Goal: Task Accomplishment & Management: Complete application form

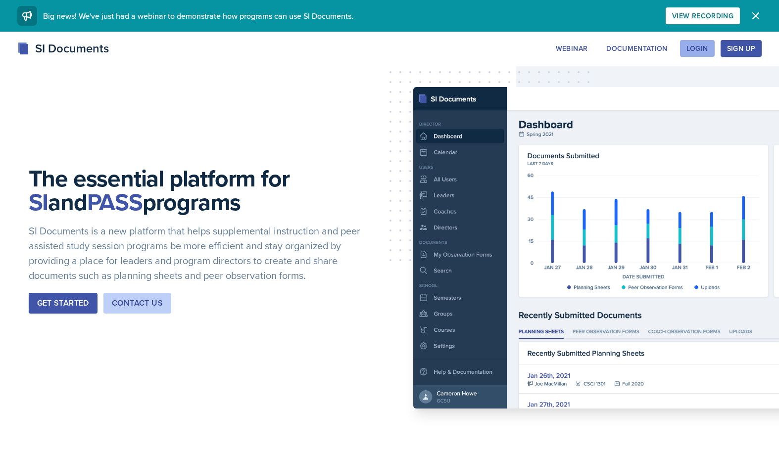
click at [702, 45] on div "Login" at bounding box center [698, 49] width 22 height 8
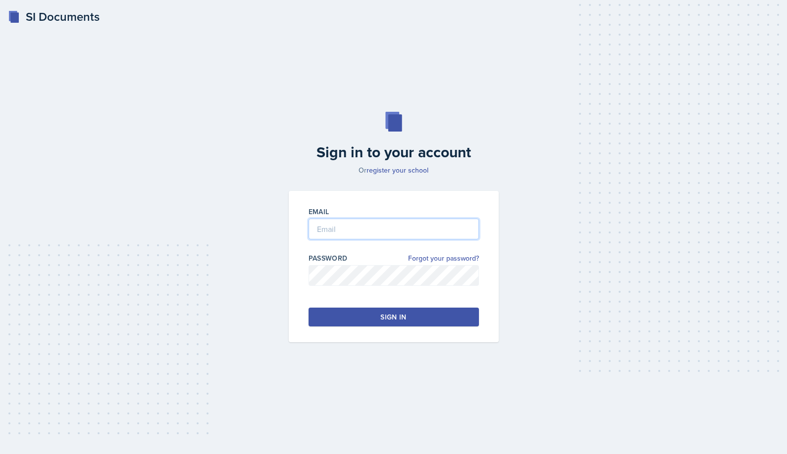
type input "rxt0385@mavs.uta.edu"
click at [350, 232] on input "rxt0385@mavs.uta.edu" at bounding box center [393, 229] width 170 height 21
click at [367, 322] on button "Sign in" at bounding box center [393, 317] width 170 height 19
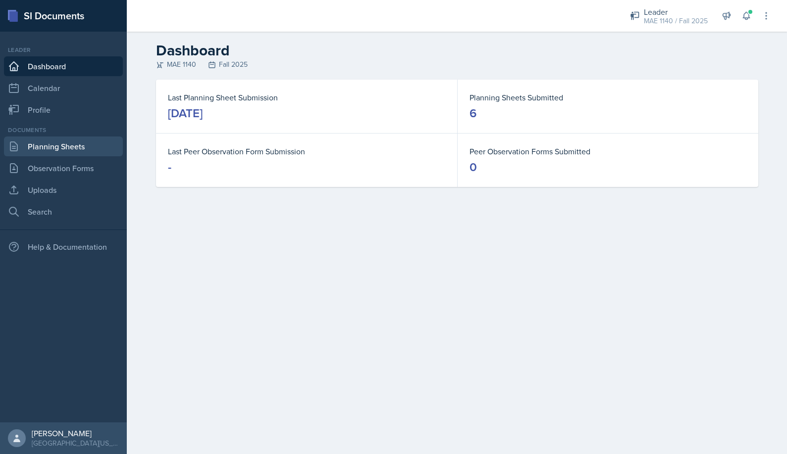
click at [52, 156] on div "Documents Planning Sheets Observation Forms Uploads Search" at bounding box center [63, 174] width 119 height 96
click at [32, 154] on link "Planning Sheets" at bounding box center [63, 147] width 119 height 20
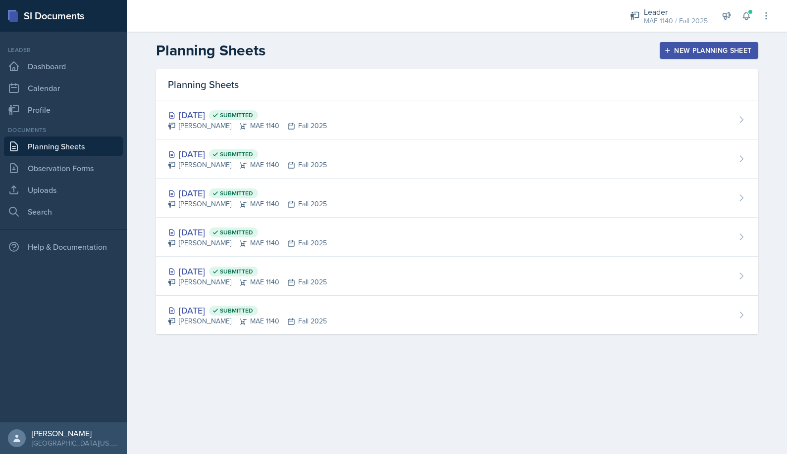
click at [705, 52] on div "New Planning Sheet" at bounding box center [708, 51] width 85 height 8
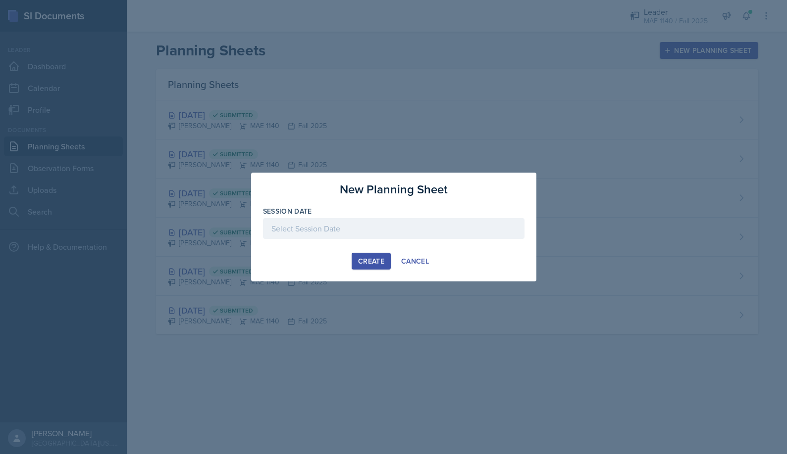
click at [348, 227] on div at bounding box center [393, 228] width 261 height 21
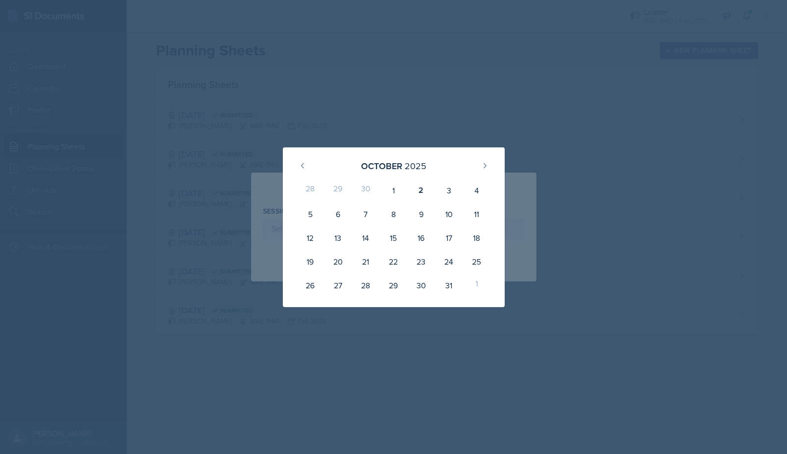
click at [361, 190] on div "30" at bounding box center [365, 191] width 28 height 24
click at [363, 190] on div "30" at bounding box center [365, 191] width 28 height 24
click at [367, 191] on div "30" at bounding box center [365, 191] width 28 height 24
click at [356, 193] on div "30" at bounding box center [365, 191] width 28 height 24
click at [341, 192] on div "29" at bounding box center [338, 191] width 28 height 24
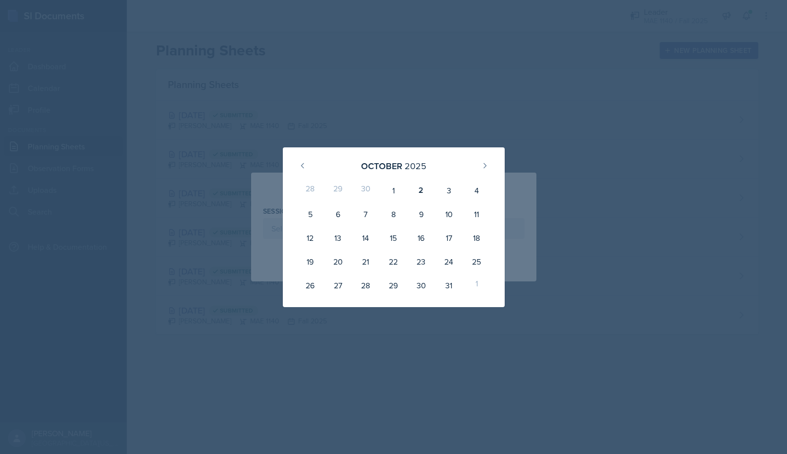
click at [585, 151] on div at bounding box center [393, 227] width 787 height 454
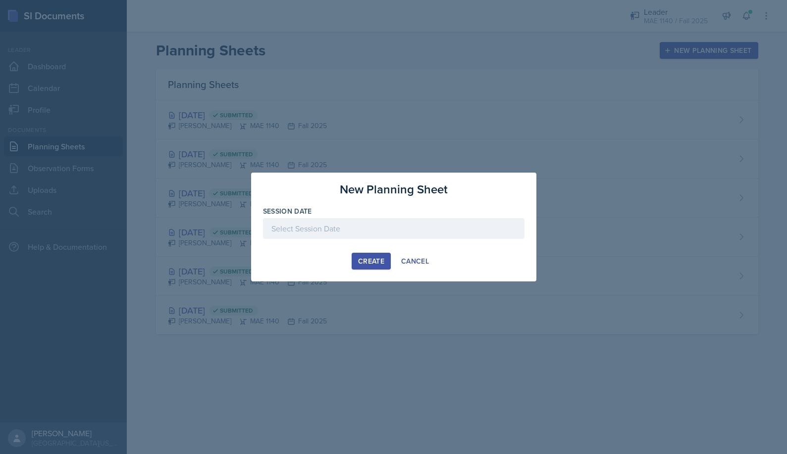
click at [398, 220] on div at bounding box center [393, 228] width 261 height 21
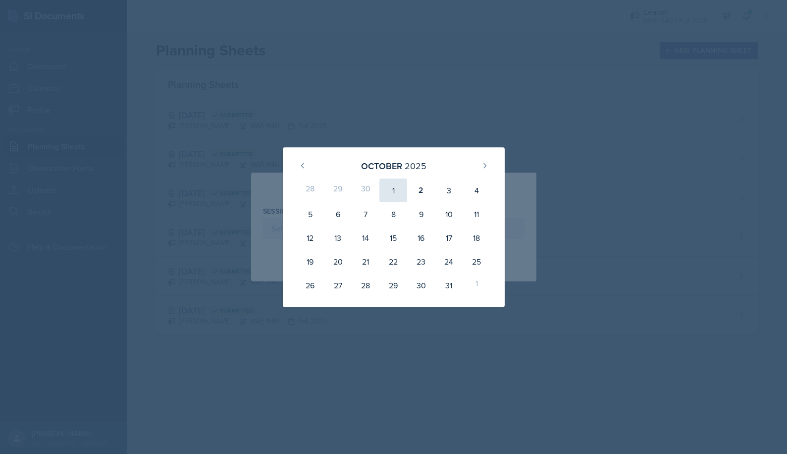
click at [395, 192] on div "1" at bounding box center [393, 191] width 28 height 24
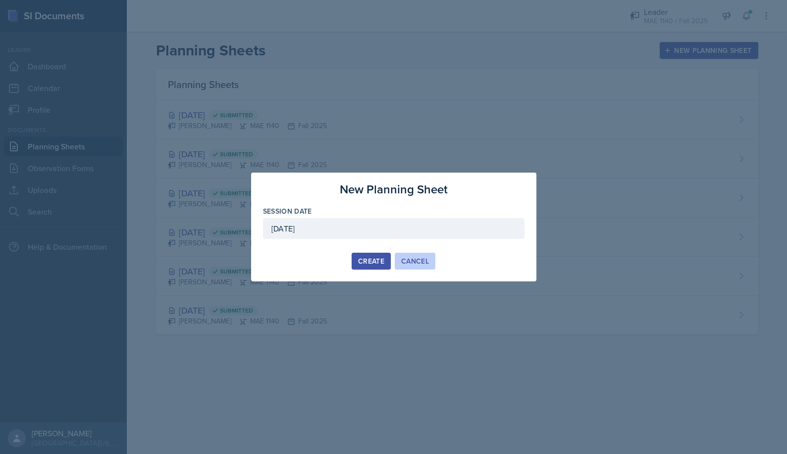
click at [424, 256] on button "Cancel" at bounding box center [415, 261] width 41 height 17
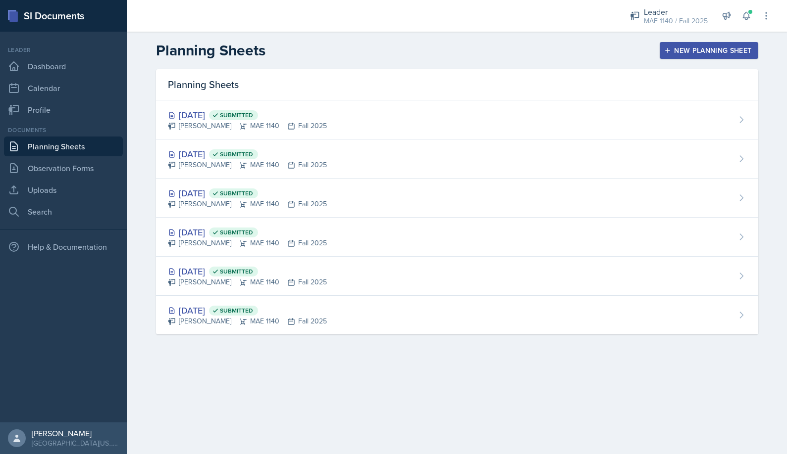
click at [706, 49] on div "New Planning Sheet" at bounding box center [708, 51] width 85 height 8
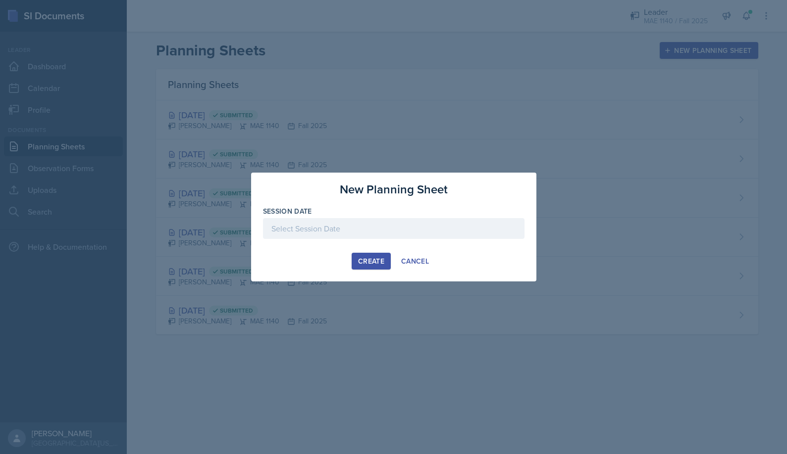
click at [400, 239] on div at bounding box center [393, 244] width 261 height 10
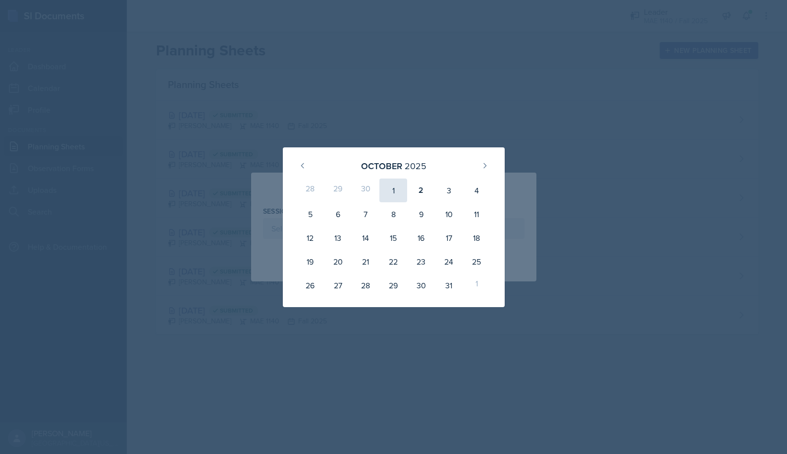
click at [390, 194] on div "1" at bounding box center [393, 191] width 28 height 24
type input "October 1st, 2025"
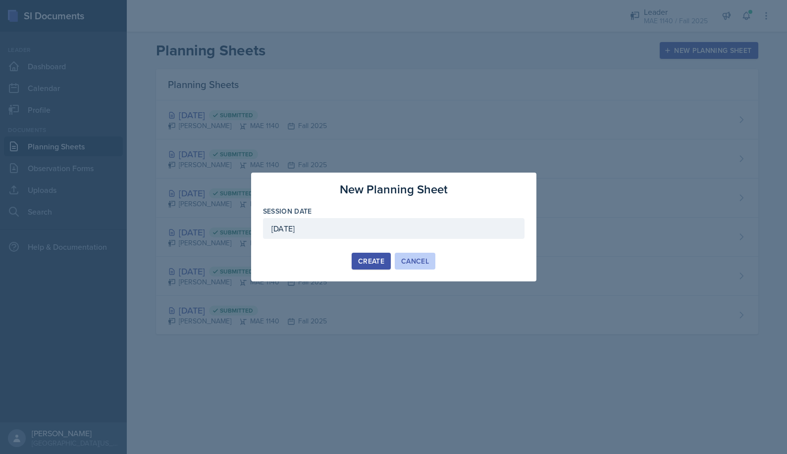
click at [426, 259] on div "Cancel" at bounding box center [415, 261] width 28 height 8
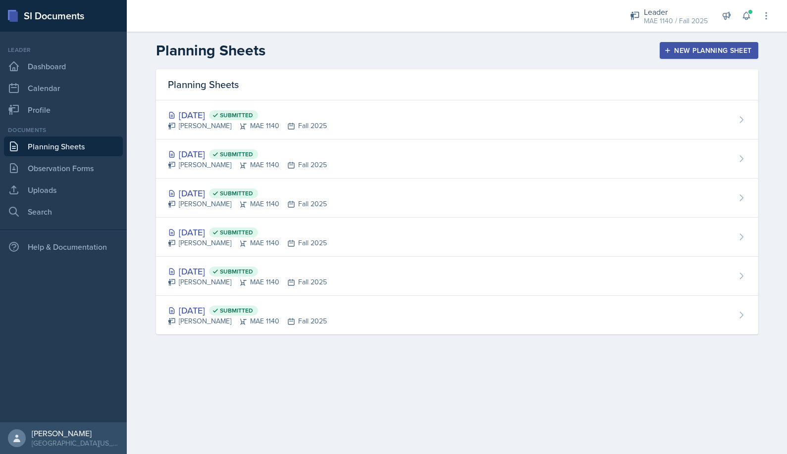
click at [706, 50] on div "New Planning Sheet" at bounding box center [708, 51] width 85 height 8
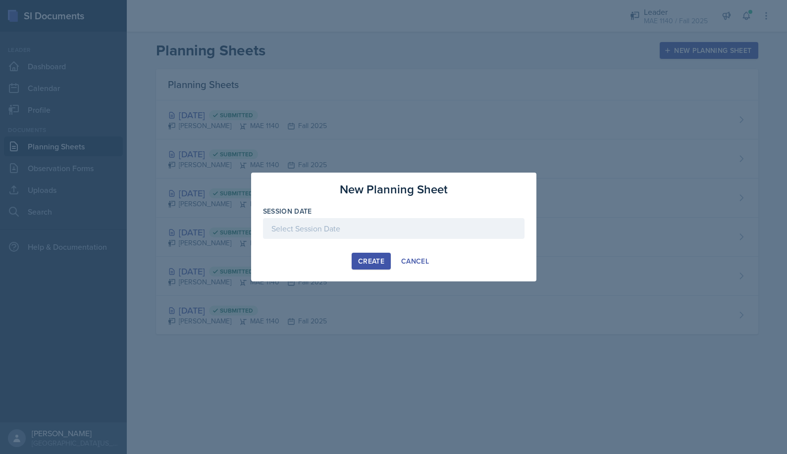
click at [448, 228] on div at bounding box center [393, 228] width 261 height 21
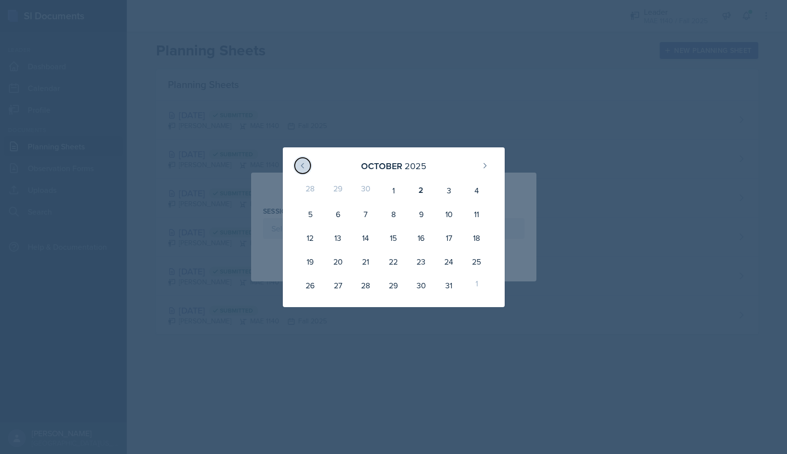
click at [302, 166] on icon at bounding box center [303, 166] width 8 height 8
click at [478, 165] on button at bounding box center [485, 166] width 16 height 16
click at [416, 189] on div "2" at bounding box center [421, 191] width 28 height 24
type input "October 2nd, 2025"
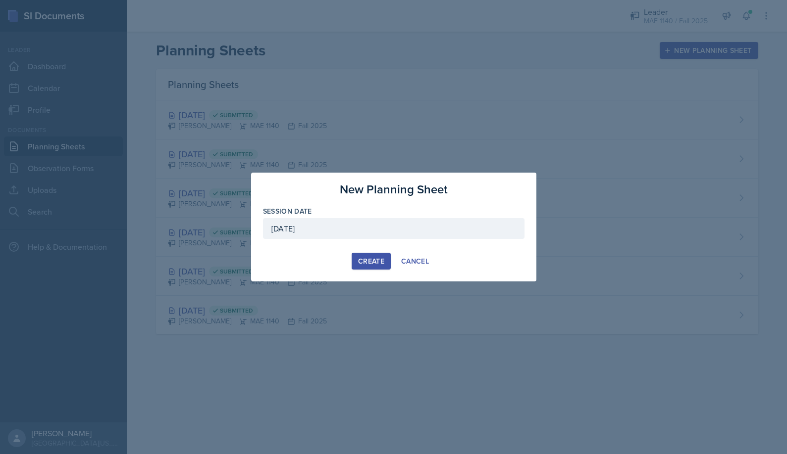
click at [381, 260] on div "Create" at bounding box center [371, 261] width 26 height 8
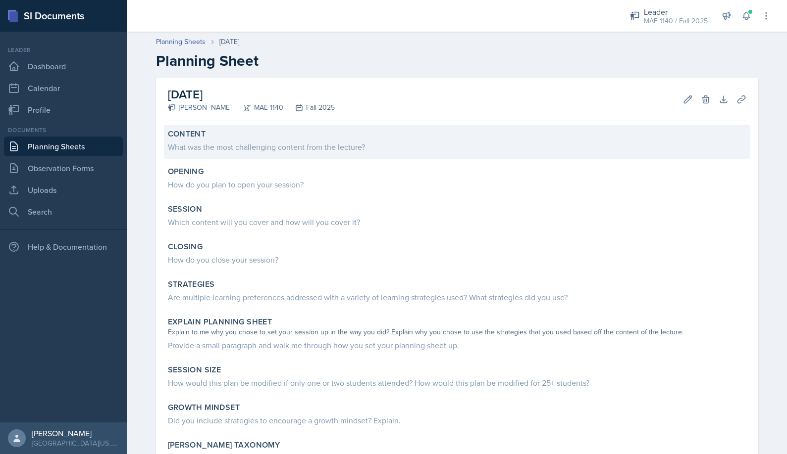
click at [221, 147] on div "What was the most challenging content from the lecture?" at bounding box center [457, 147] width 578 height 12
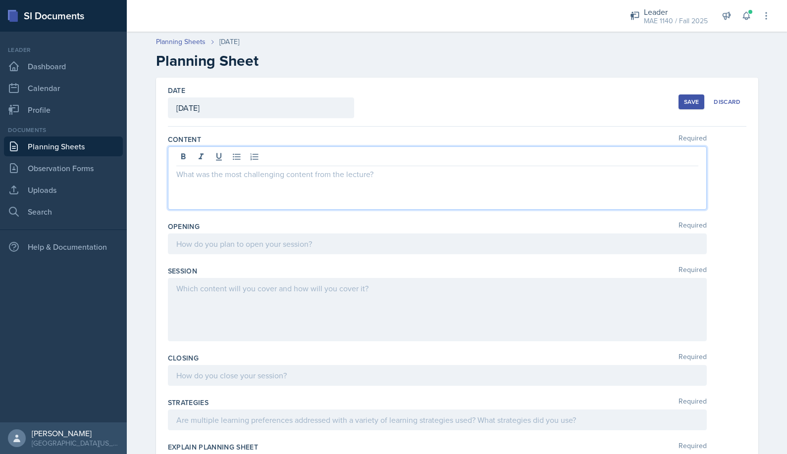
click at [222, 153] on div at bounding box center [437, 178] width 539 height 63
click at [207, 173] on p at bounding box center [437, 174] width 522 height 12
click at [232, 161] on icon at bounding box center [237, 157] width 10 height 10
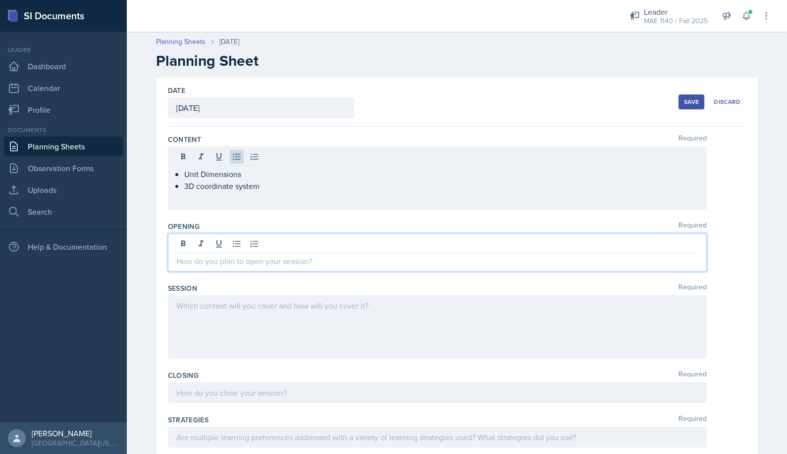
click at [235, 239] on div at bounding box center [437, 253] width 539 height 38
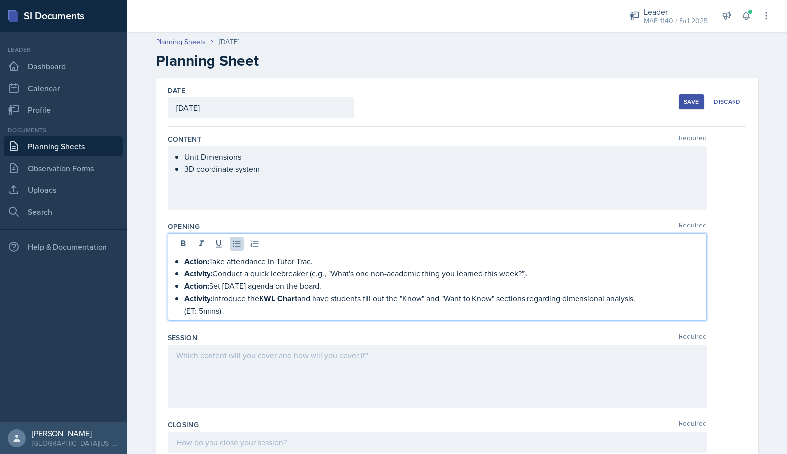
click at [207, 374] on div at bounding box center [437, 376] width 539 height 63
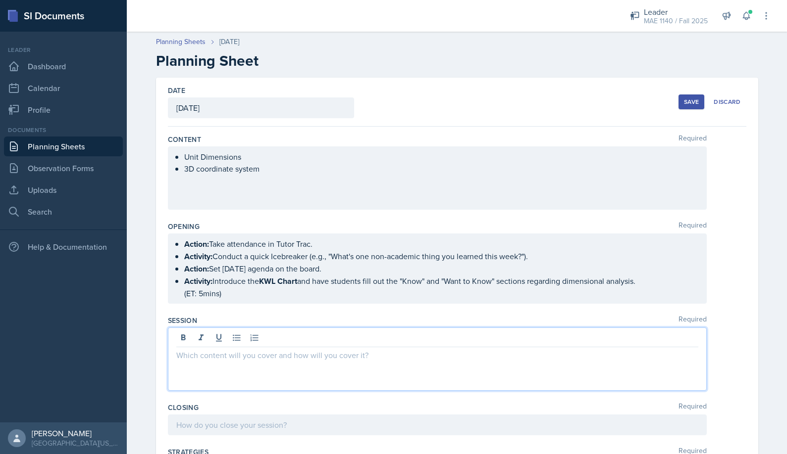
click at [213, 355] on p at bounding box center [437, 356] width 522 height 12
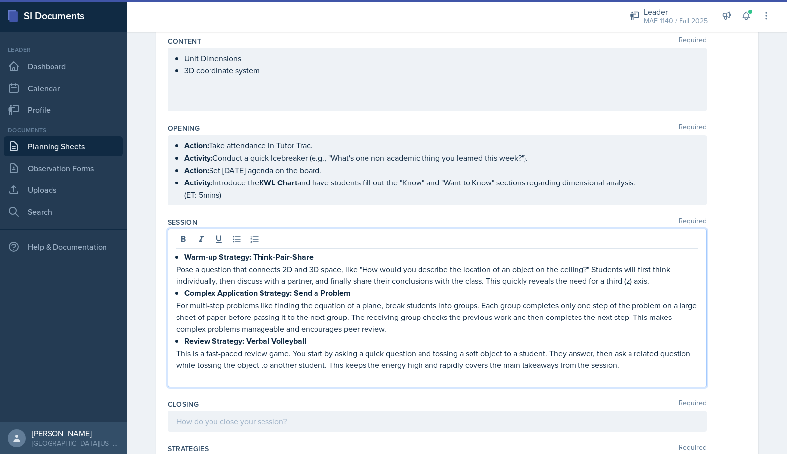
scroll to position [116, 0]
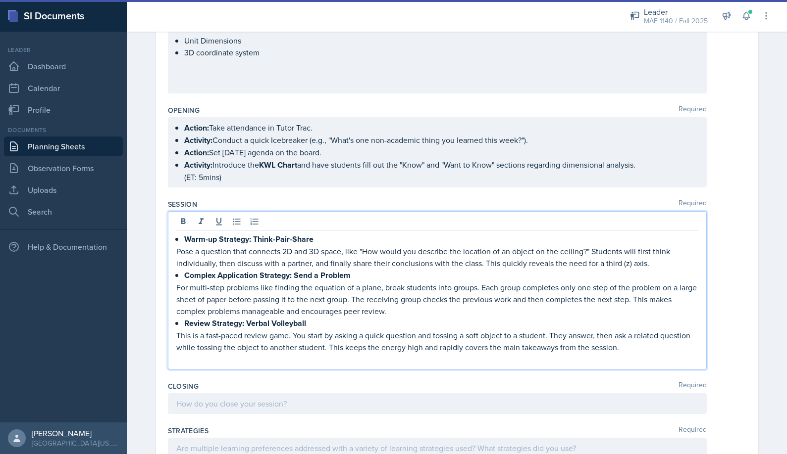
click at [380, 303] on p "For multi-step problems like finding the equation of a plane, break students in…" at bounding box center [437, 300] width 522 height 36
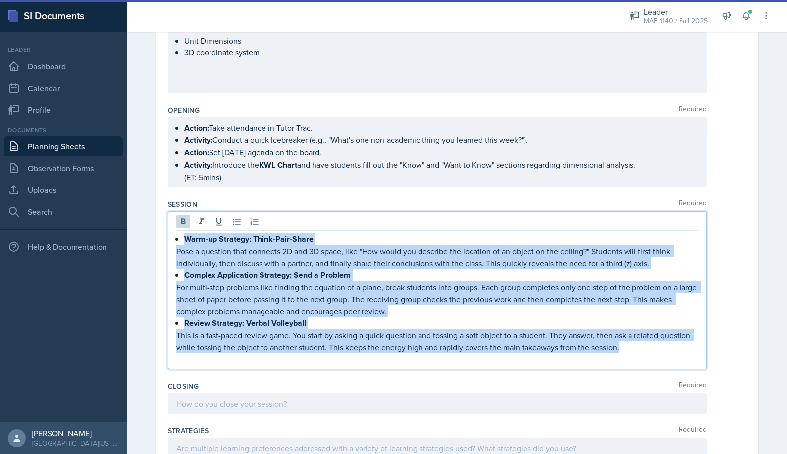
copy div "Warm-up Strategy: Think-Pair-Share Pose a question that connects 2D and 3D spac…"
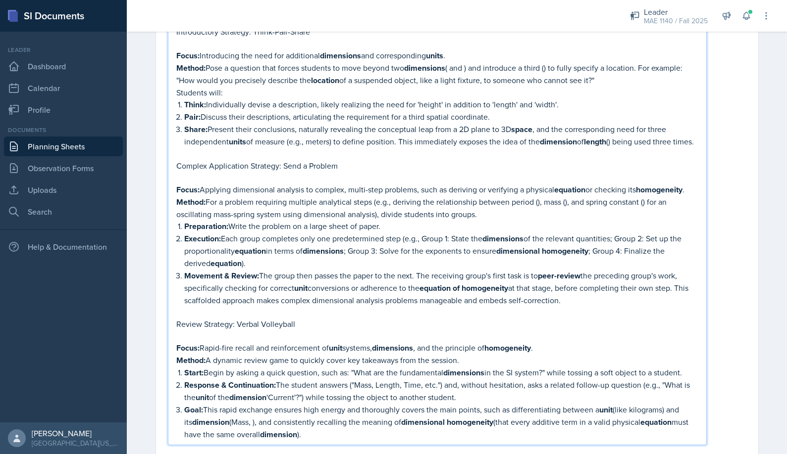
scroll to position [212, 0]
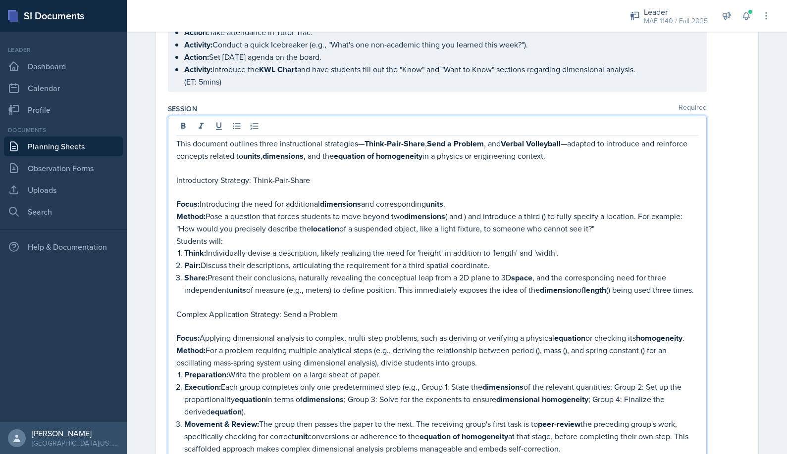
click at [343, 189] on p at bounding box center [437, 192] width 522 height 12
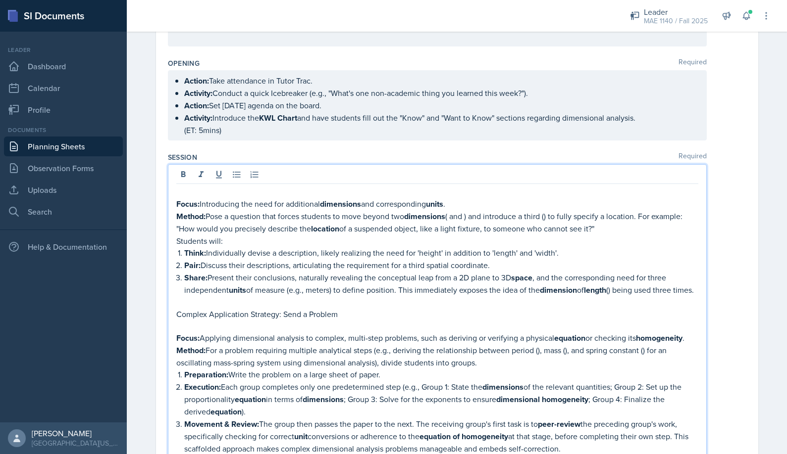
click at [347, 229] on p "Method: Pose a question that forces students to move beyond two dimensions ( an…" at bounding box center [437, 222] width 522 height 25
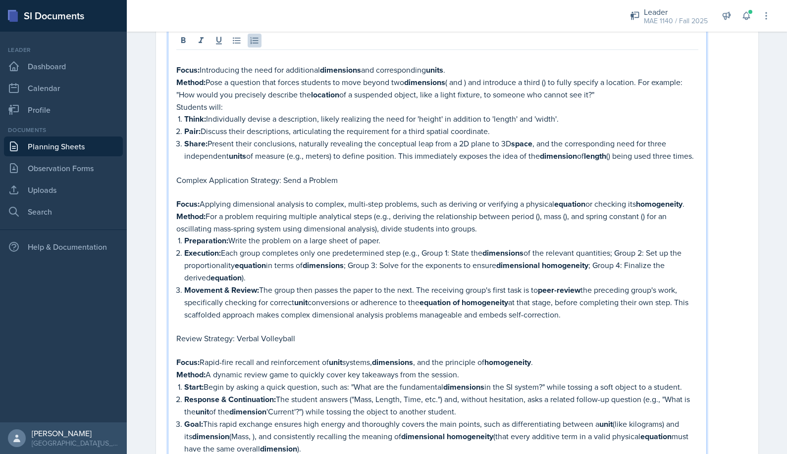
scroll to position [309, 0]
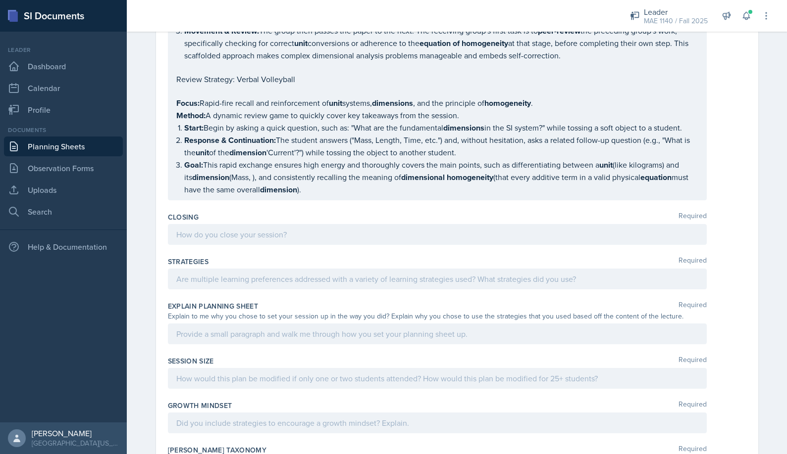
click at [229, 245] on div at bounding box center [437, 234] width 539 height 21
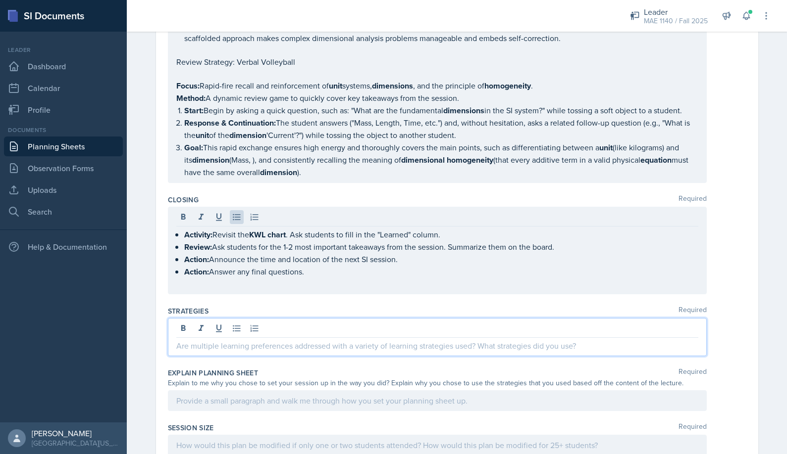
click at [253, 338] on div at bounding box center [437, 337] width 539 height 38
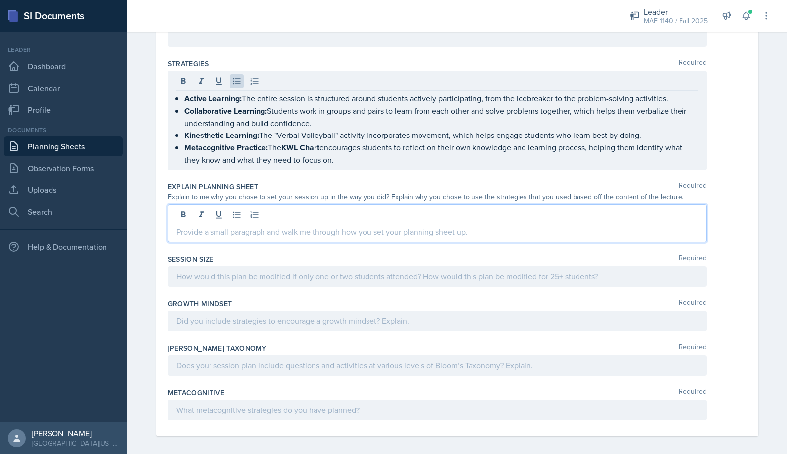
scroll to position [787, 0]
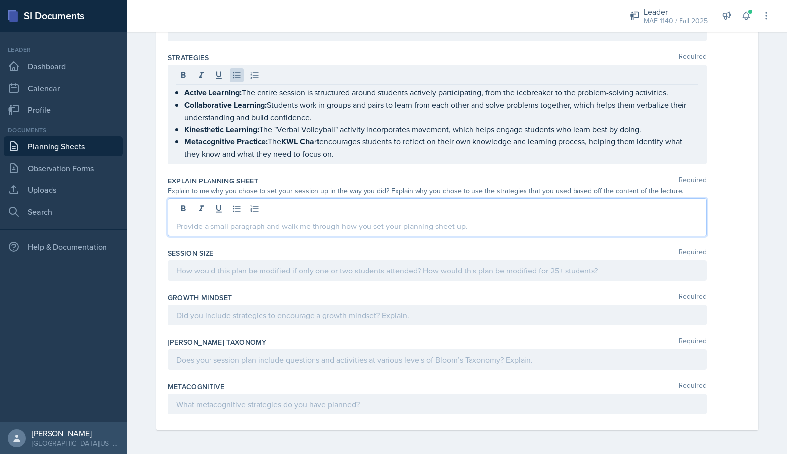
click at [251, 221] on p at bounding box center [437, 226] width 522 height 12
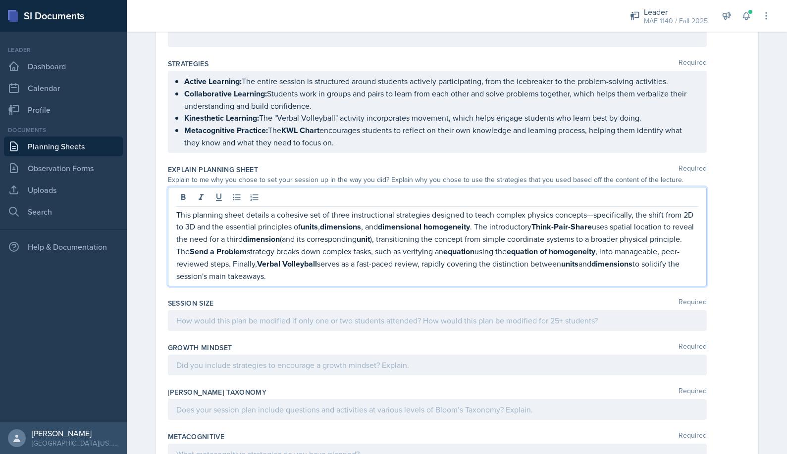
click at [240, 331] on div at bounding box center [437, 320] width 539 height 21
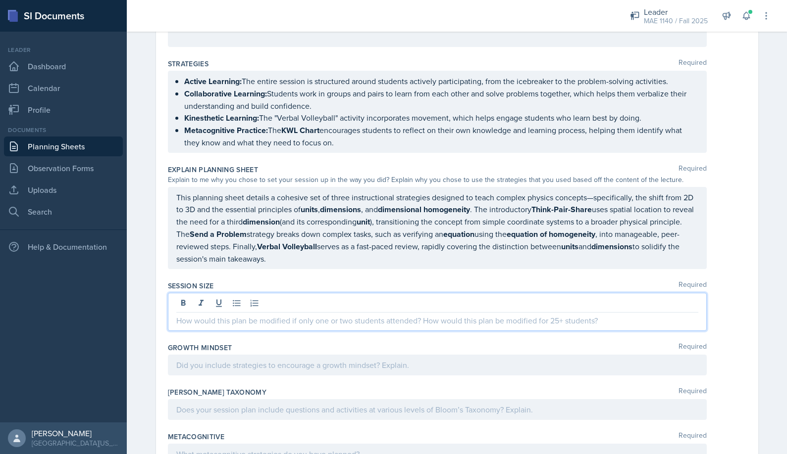
scroll to position [770, 0]
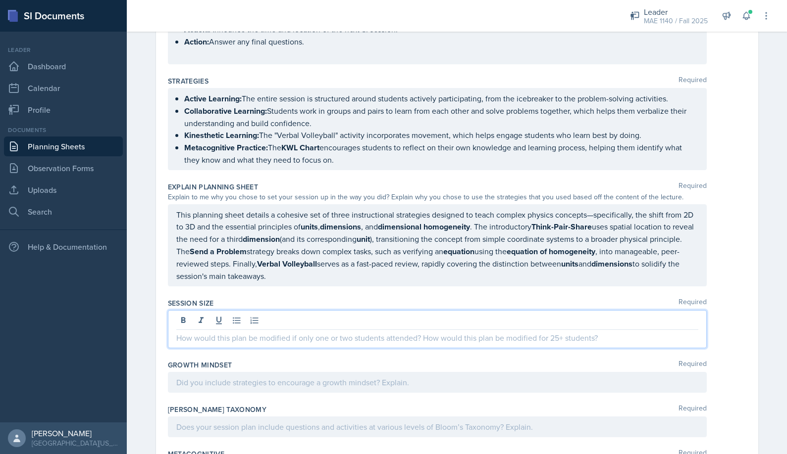
click at [232, 344] on p at bounding box center [437, 338] width 522 height 12
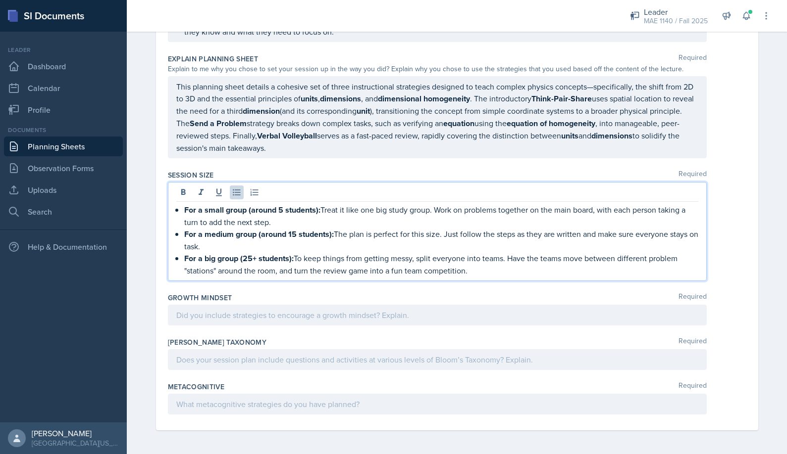
click at [219, 320] on p at bounding box center [437, 315] width 522 height 12
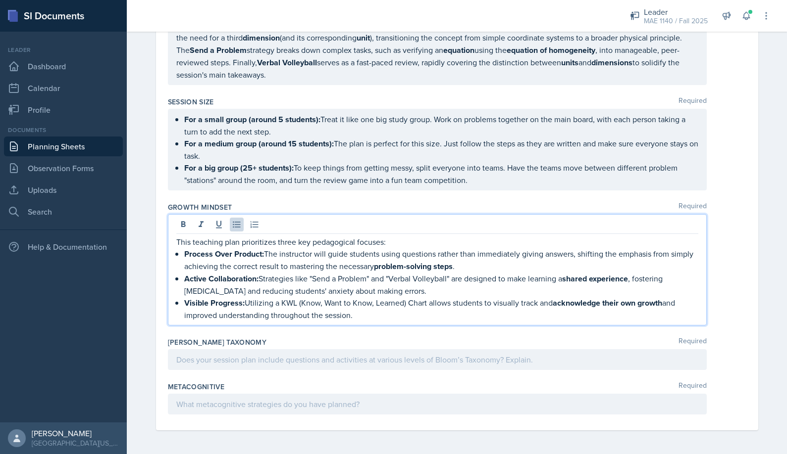
click at [239, 359] on p at bounding box center [437, 360] width 522 height 12
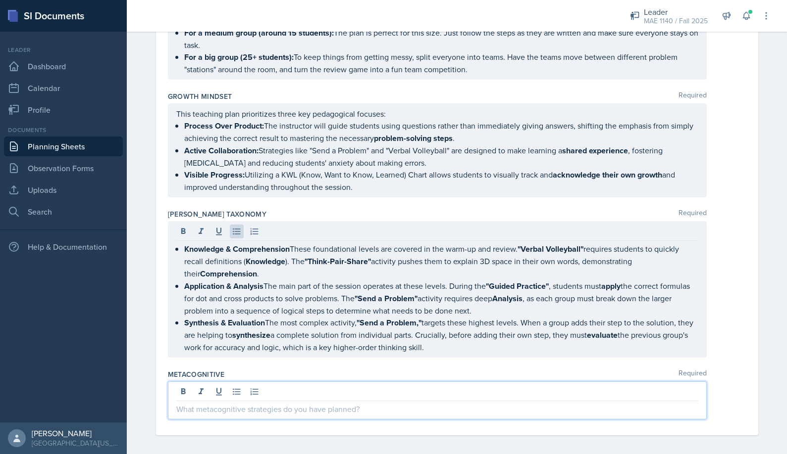
click at [237, 405] on p at bounding box center [437, 409] width 522 height 12
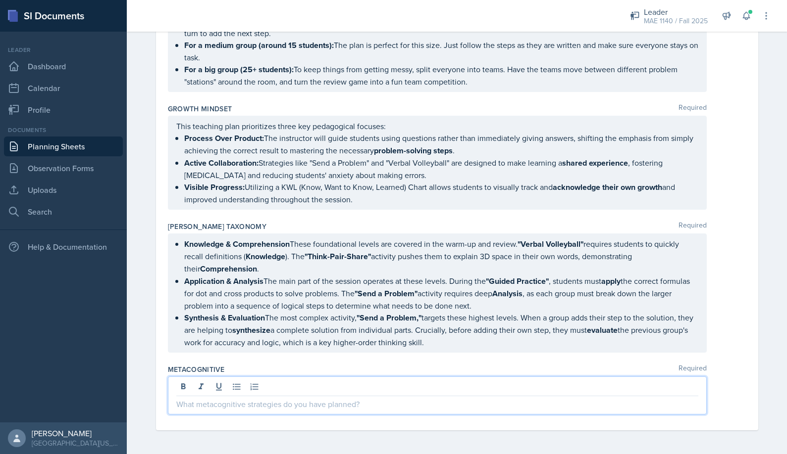
click at [191, 406] on p at bounding box center [437, 405] width 522 height 12
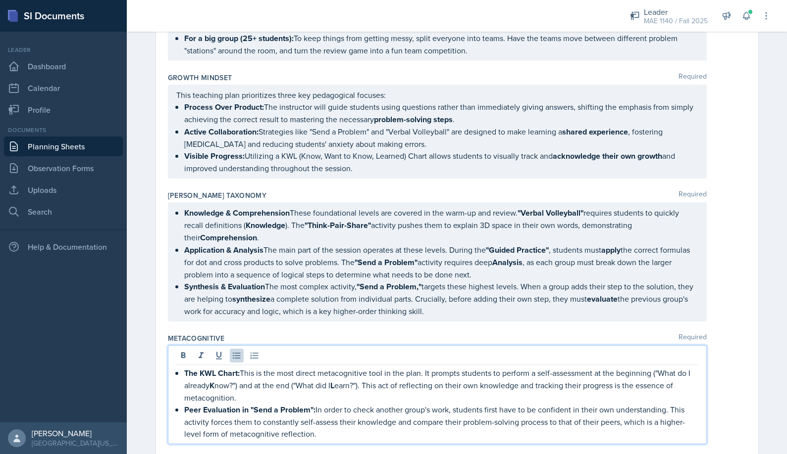
scroll to position [1143, 0]
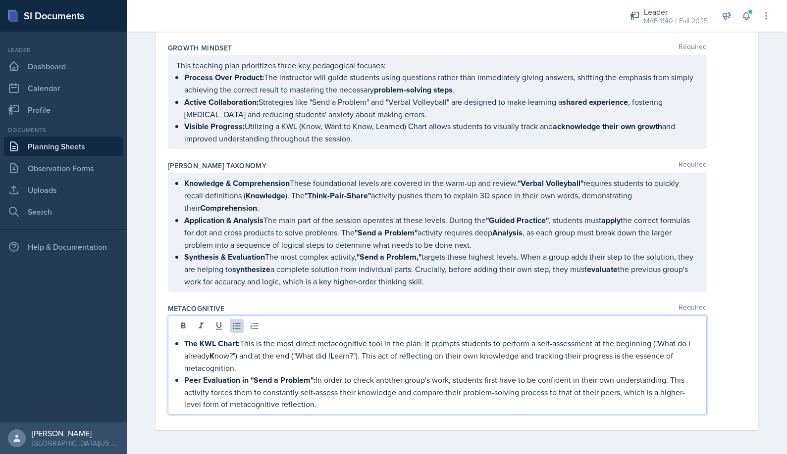
drag, startPoint x: 367, startPoint y: 417, endPoint x: 370, endPoint y: 424, distance: 8.2
click at [367, 417] on div "Metacognitive Required The KWL Chart: This is the most direct metacognitive too…" at bounding box center [457, 361] width 578 height 123
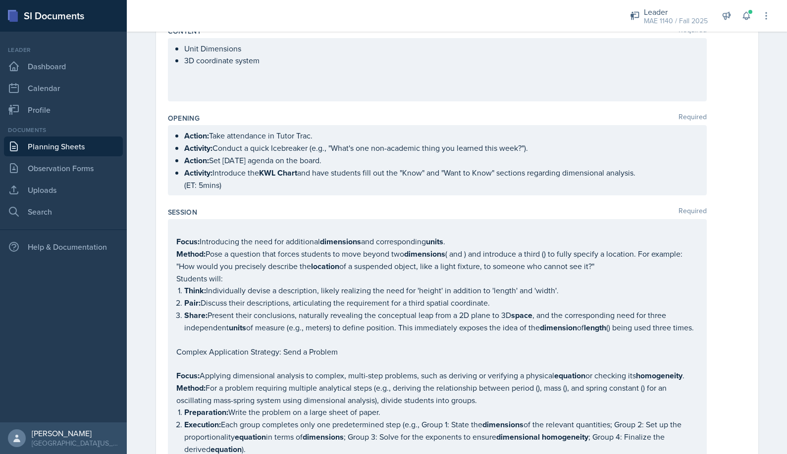
scroll to position [0, 0]
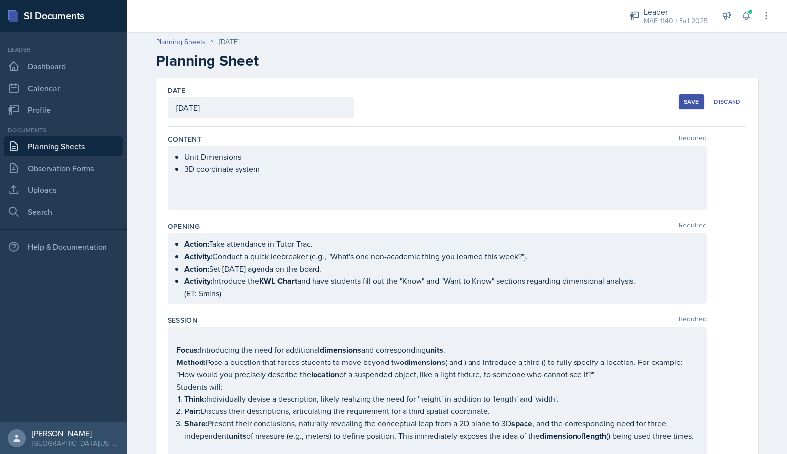
click at [683, 96] on button "Save" at bounding box center [691, 102] width 26 height 15
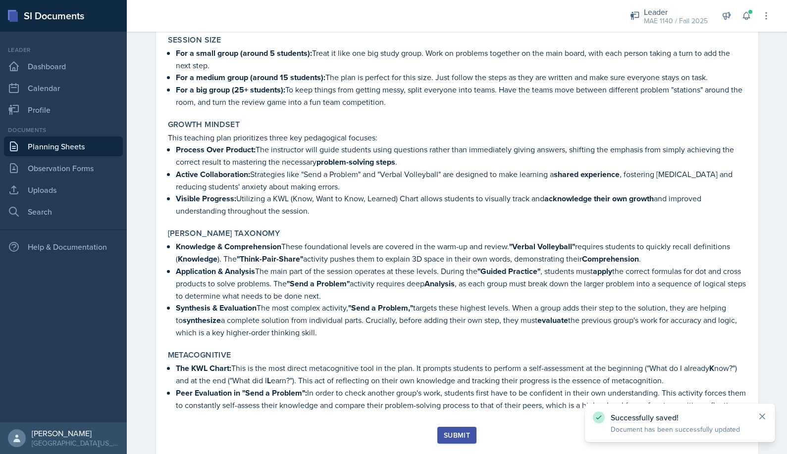
click at [761, 416] on icon at bounding box center [761, 416] width 5 height 5
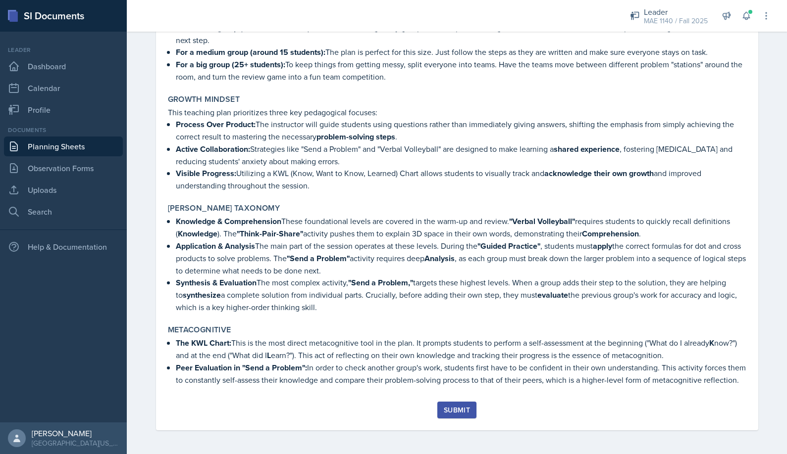
scroll to position [945, 0]
click at [453, 410] on div "Submit" at bounding box center [457, 410] width 26 height 8
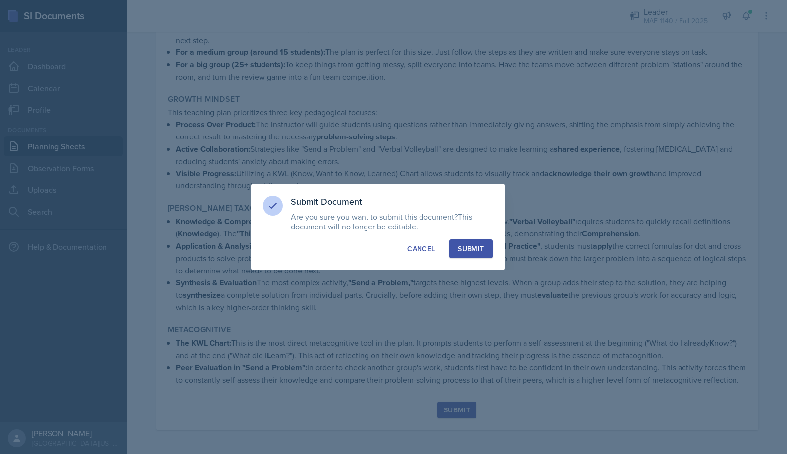
click at [482, 252] on div "Submit" at bounding box center [470, 249] width 26 height 10
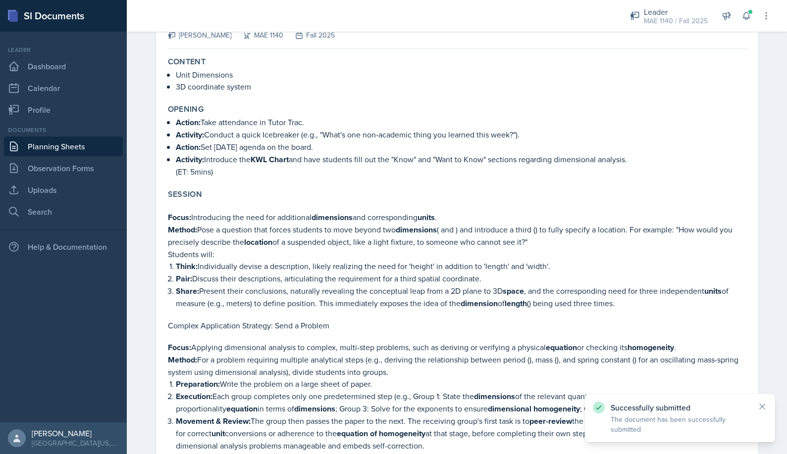
scroll to position [0, 0]
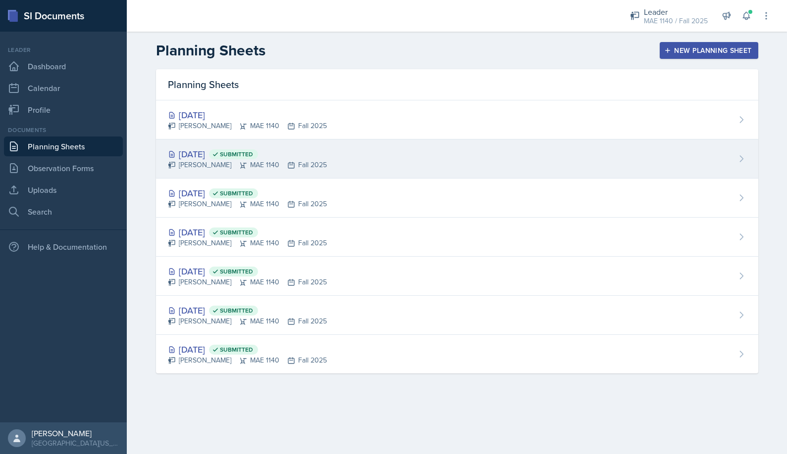
click at [215, 155] on div "[DATE] Submitted" at bounding box center [247, 154] width 159 height 13
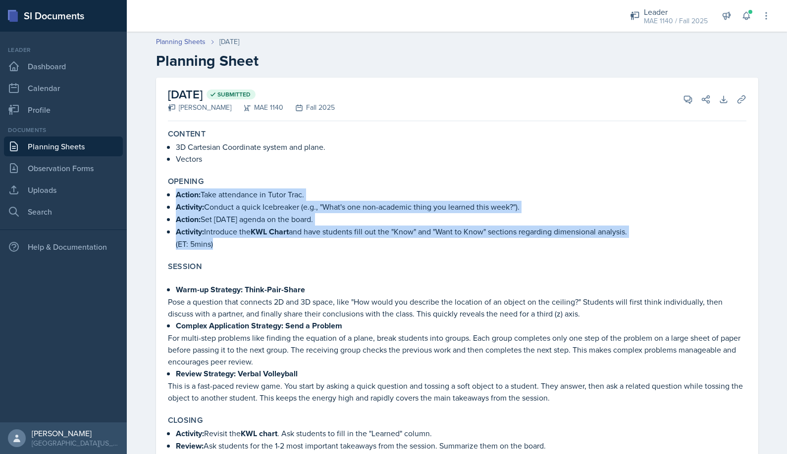
drag, startPoint x: 173, startPoint y: 196, endPoint x: 210, endPoint y: 241, distance: 58.4
click at [210, 241] on ul "Action: Take attendance in Tutor Trac. Activity: Conduct a quick Icebreaker (e.…" at bounding box center [461, 219] width 570 height 61
copy ul "Action: Take attendance in Tutor Trac. Activity: Conduct a quick Icebreaker (e.…"
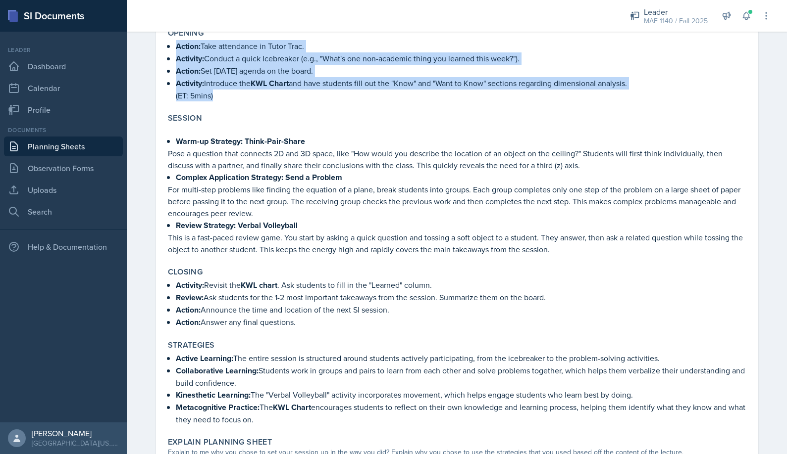
scroll to position [198, 0]
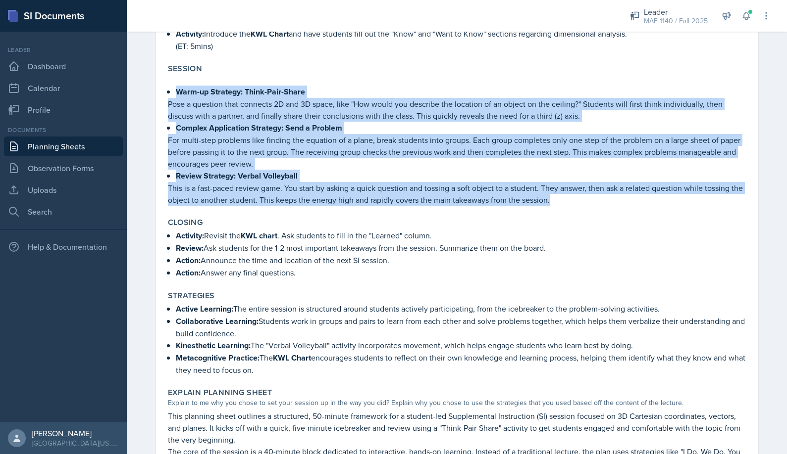
drag, startPoint x: 173, startPoint y: 88, endPoint x: 564, endPoint y: 201, distance: 407.1
click at [564, 201] on div "Warm-up Strategy: Think-Pair-Share Pose a question that connects 2D and 3D spac…" at bounding box center [457, 141] width 578 height 130
copy div "Warm-up Strategy: Think-Pair-Share Pose a question that connects 2D and 3D spac…"
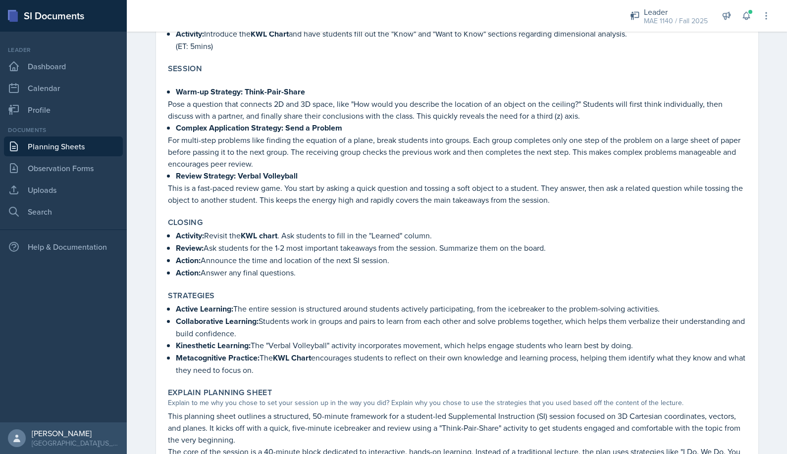
click at [223, 279] on p "Action: Answer any final questions." at bounding box center [461, 273] width 570 height 12
drag, startPoint x: 224, startPoint y: 276, endPoint x: 232, endPoint y: 269, distance: 10.5
click at [228, 273] on p "Action: Answer any final questions." at bounding box center [461, 273] width 570 height 12
click at [243, 258] on p "Action: Announce the time and location of the next SI session." at bounding box center [461, 260] width 570 height 12
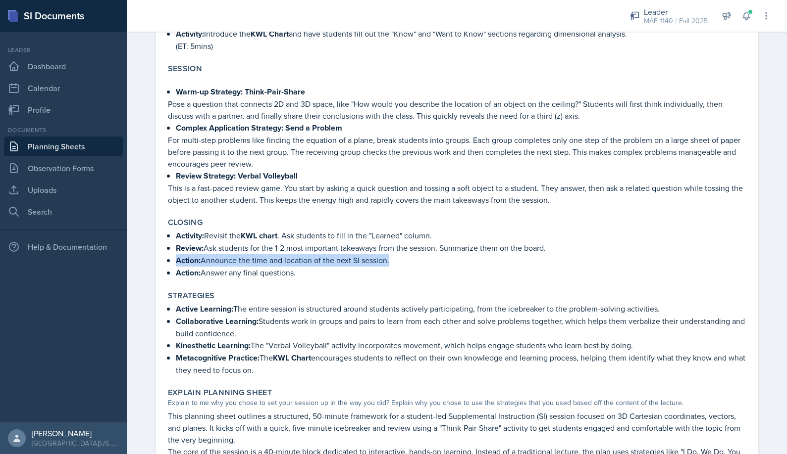
click at [244, 258] on p "Action: Announce the time and location of the next SI session." at bounding box center [461, 260] width 570 height 12
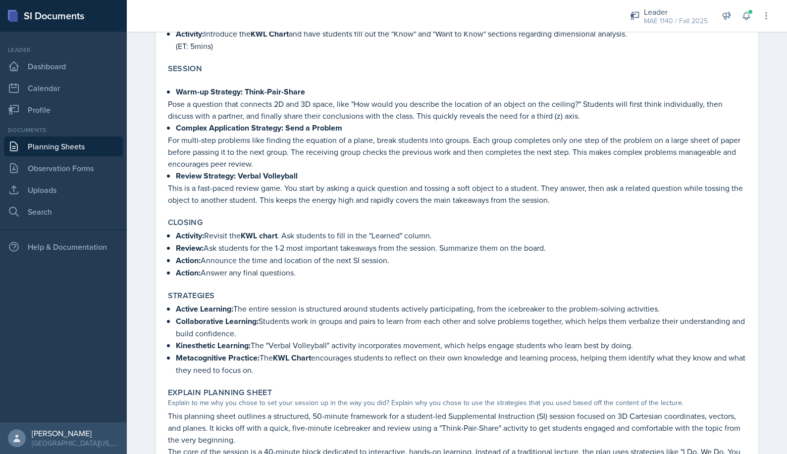
click at [169, 239] on div "Activity: Revisit the KWL chart . Ask students to fill in the "Learned" column.…" at bounding box center [457, 255] width 578 height 50
drag, startPoint x: 174, startPoint y: 236, endPoint x: 339, endPoint y: 278, distance: 170.7
click at [339, 278] on ul "Activity: Revisit the KWL chart . Ask students to fill in the "Learned" column.…" at bounding box center [461, 255] width 570 height 50
copy ul "Activity: Revisit the KWL chart . Ask students to fill in the "Learned" column.…"
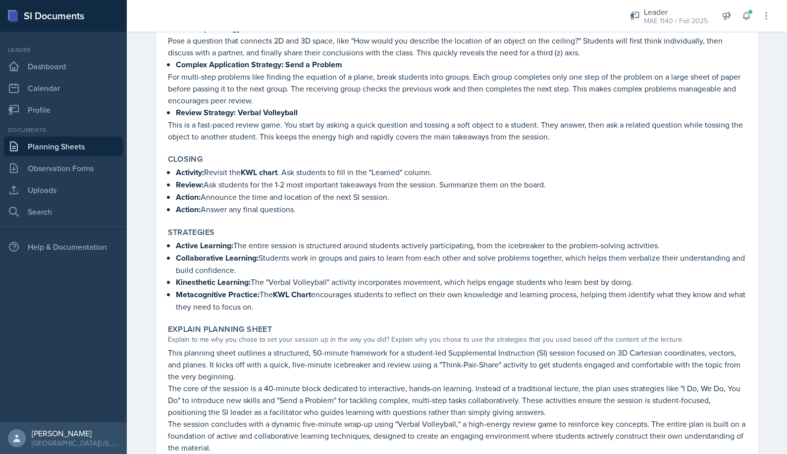
scroll to position [297, 0]
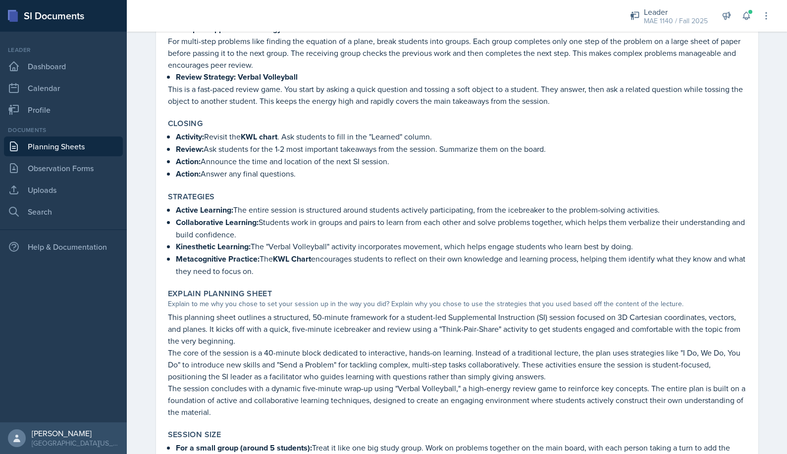
drag, startPoint x: 170, startPoint y: 212, endPoint x: 291, endPoint y: 268, distance: 133.1
click at [291, 268] on div "Active Learning: The entire session is structured around students actively part…" at bounding box center [457, 240] width 578 height 73
copy ul "Active Learning: The entire session is structured around students actively part…"
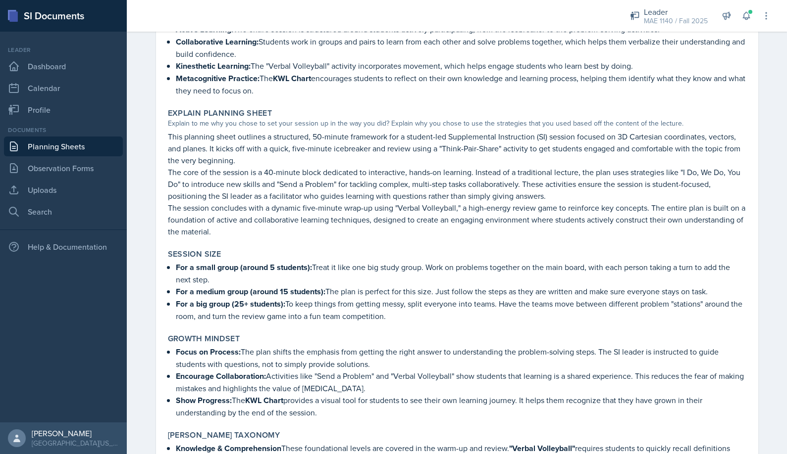
scroll to position [495, 0]
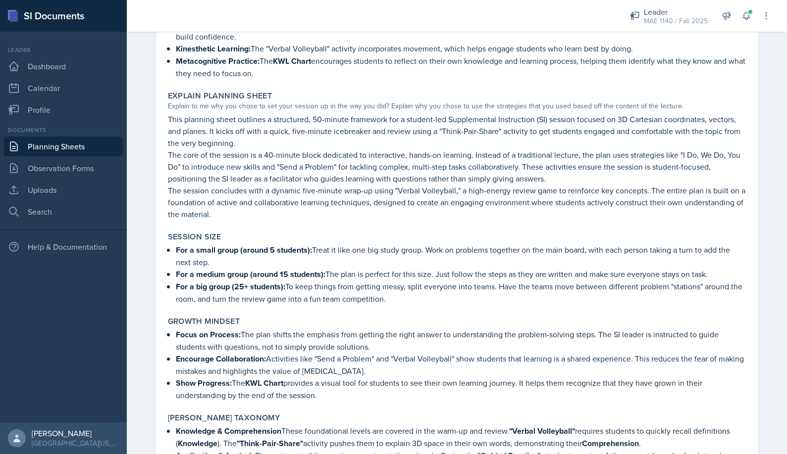
drag, startPoint x: 171, startPoint y: 248, endPoint x: 383, endPoint y: 308, distance: 220.7
click at [383, 308] on div "Session Size For a small group (around 5 students): Treat it like one big study…" at bounding box center [457, 268] width 586 height 81
copy ul "For a small group (around 5 students): Treat it like one big study group. Work …"
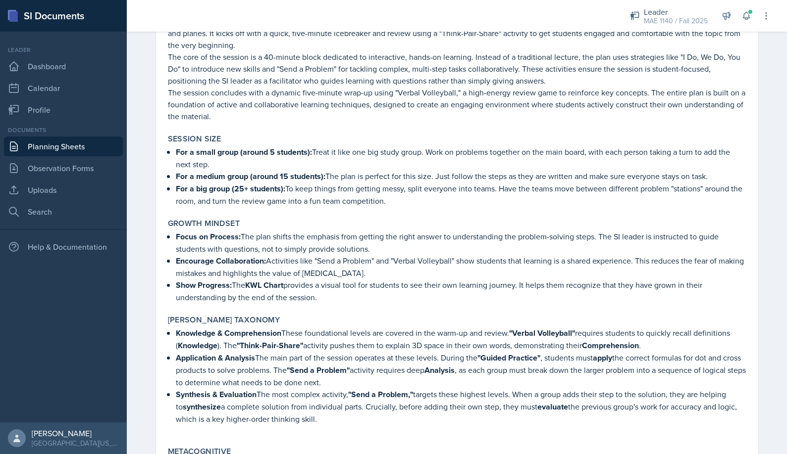
scroll to position [594, 0]
drag, startPoint x: 170, startPoint y: 237, endPoint x: 332, endPoint y: 301, distance: 174.0
click at [332, 301] on div "Focus on Process: The plan shifts the emphasis from getting the right answer to…" at bounding box center [457, 266] width 578 height 73
copy ul "Focus on Process: The plan shifts the emphasis from getting the right answer to…"
drag, startPoint x: 172, startPoint y: 332, endPoint x: 332, endPoint y: 424, distance: 185.0
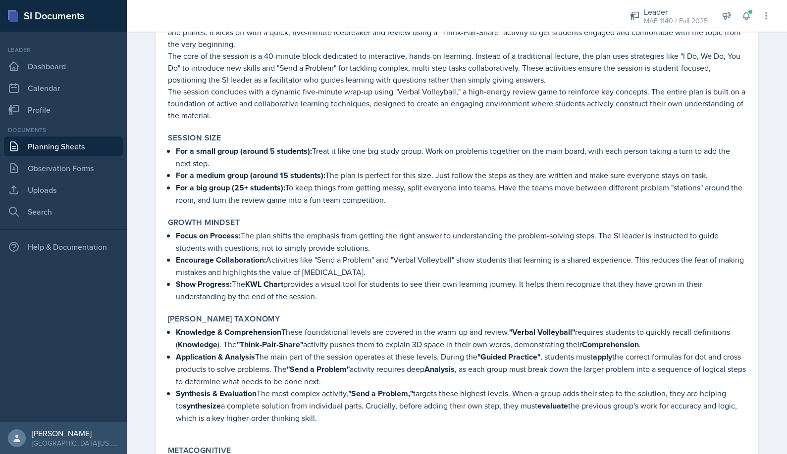
click at [332, 424] on ul "Knowledge & Comprehension These foundational levels are covered in the warm-up …" at bounding box center [461, 375] width 570 height 98
copy ul "Knowledge & Comprehension These foundational levels are covered in the warm-up …"
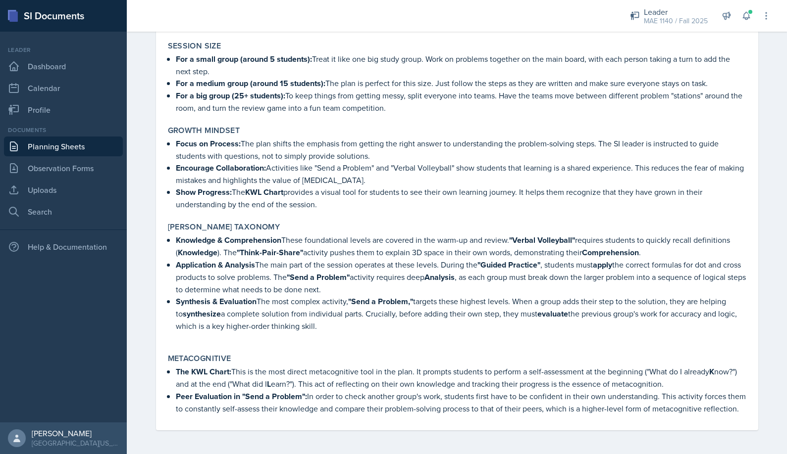
scroll to position [698, 0]
drag, startPoint x: 172, startPoint y: 359, endPoint x: 213, endPoint y: 404, distance: 61.0
click at [213, 404] on ul "The KWL Chart: This is the most direct metacognitive tool in the plan. It promp…" at bounding box center [461, 390] width 570 height 49
copy ul "The KWL Chart: This is the most direct metacognitive tool in the plan. It promp…"
